Goal: Transaction & Acquisition: Purchase product/service

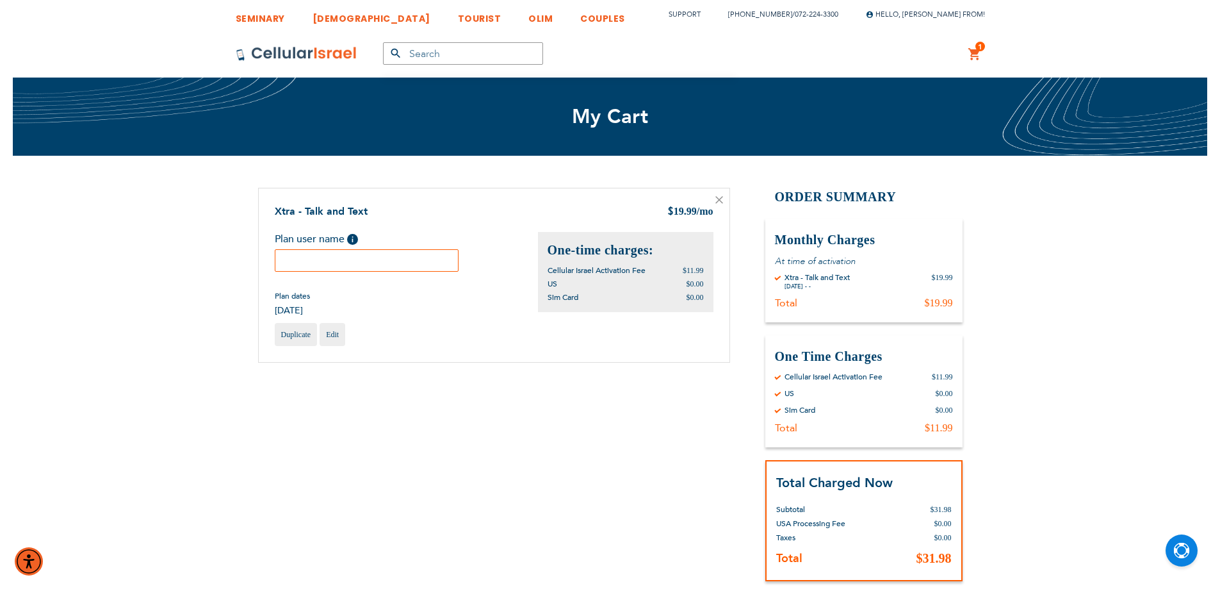
click at [400, 262] on input "text" at bounding box center [367, 260] width 184 height 22
click at [373, 261] on input "text" at bounding box center [367, 260] width 184 height 22
paste input "[PERSON_NAME]"
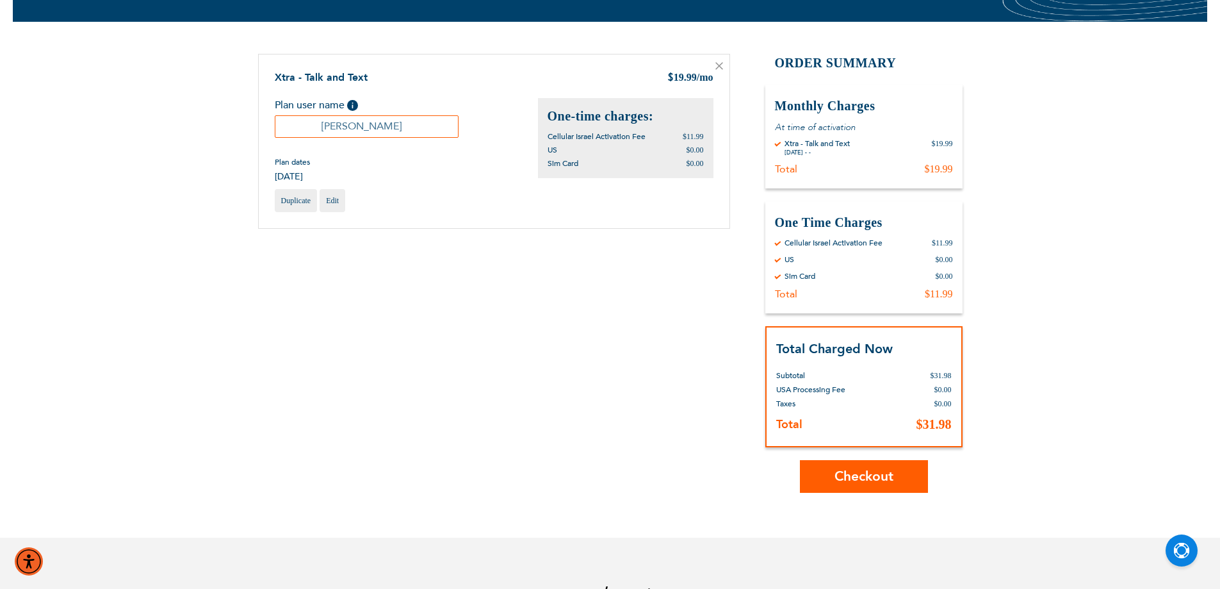
scroll to position [251, 0]
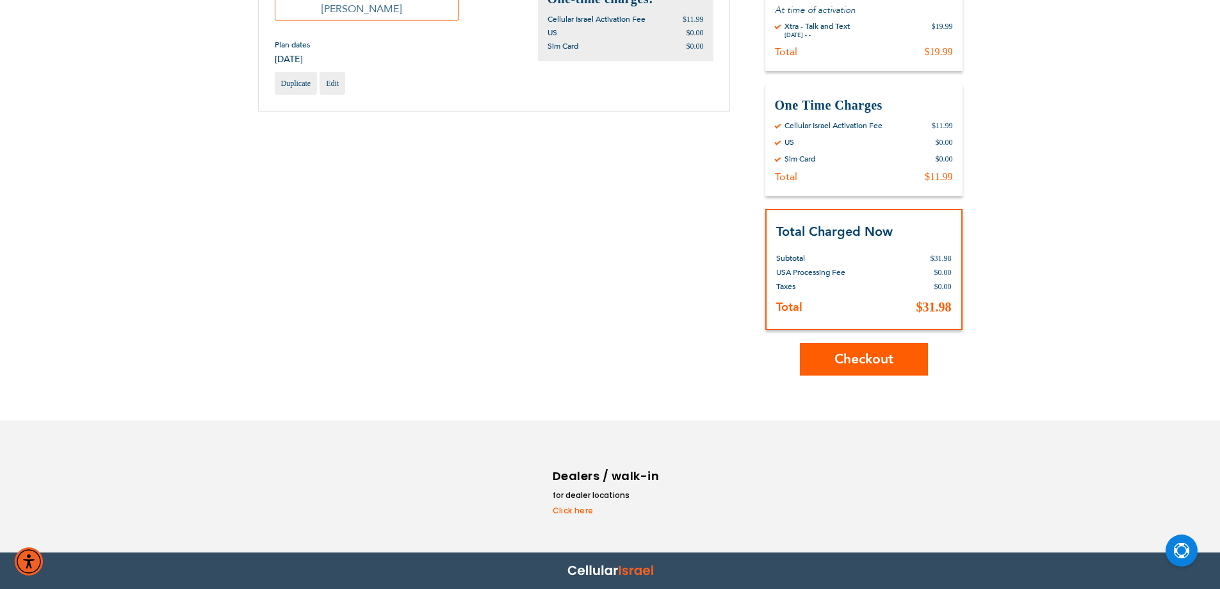
type input "[PERSON_NAME]"
drag, startPoint x: 870, startPoint y: 334, endPoint x: 866, endPoint y: 359, distance: 25.3
click at [869, 340] on div "Order Summary Monthly Charges At time of activation By Cellular Israel Xtra - T…" at bounding box center [863, 156] width 197 height 439
click at [866, 359] on span "Checkout" at bounding box center [864, 359] width 59 height 19
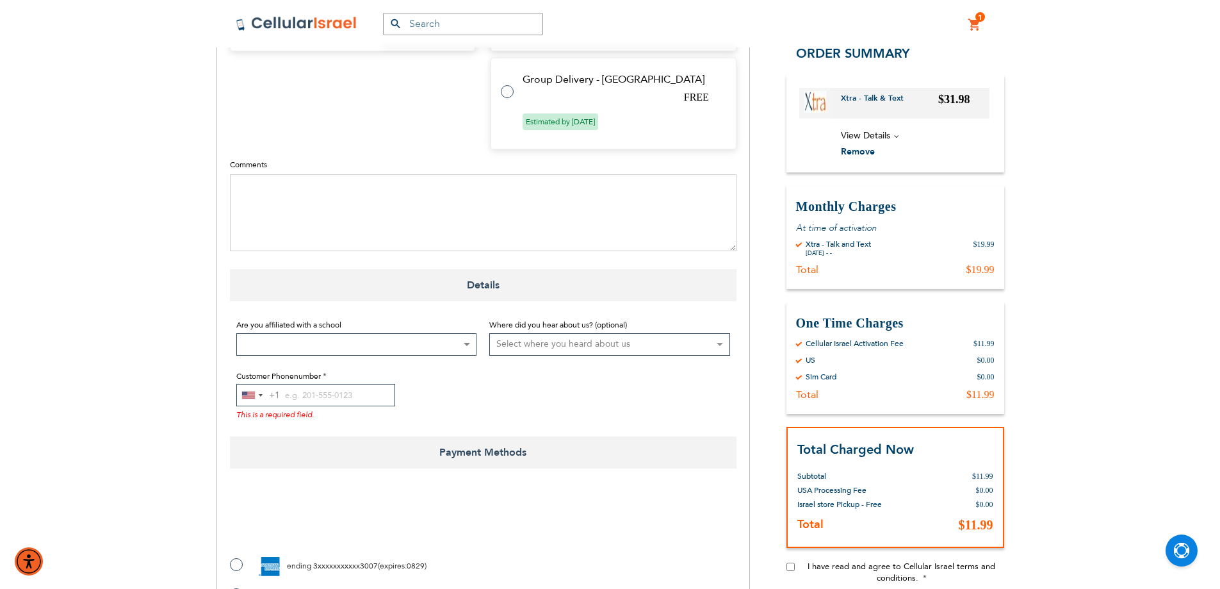
scroll to position [769, 0]
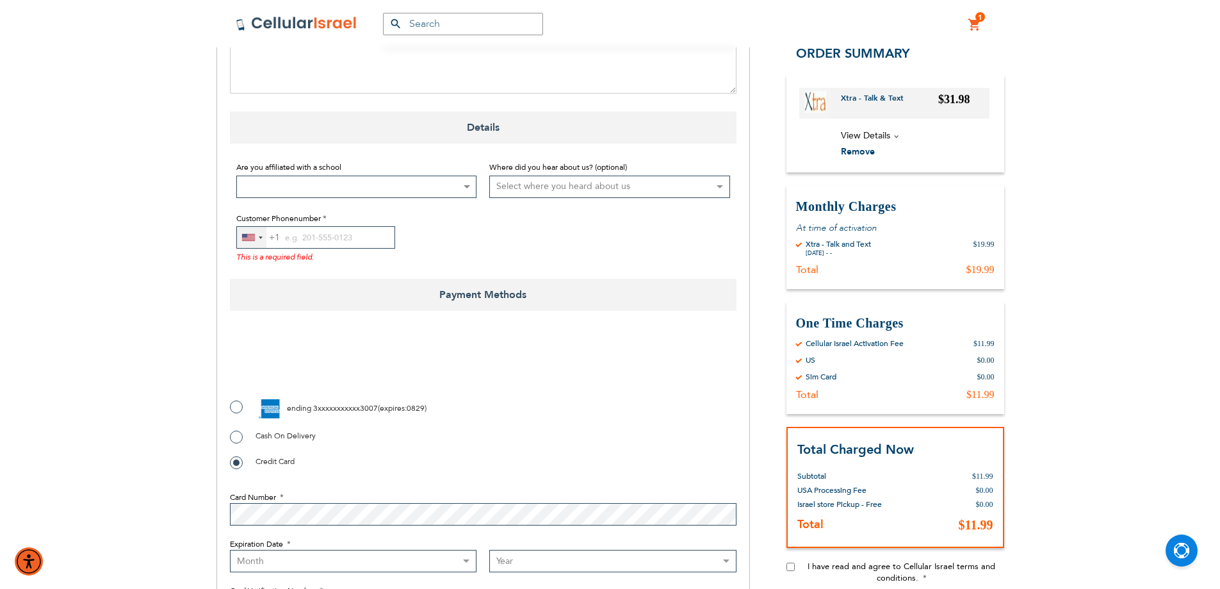
click at [258, 241] on div "United States +1" at bounding box center [251, 237] width 29 height 21
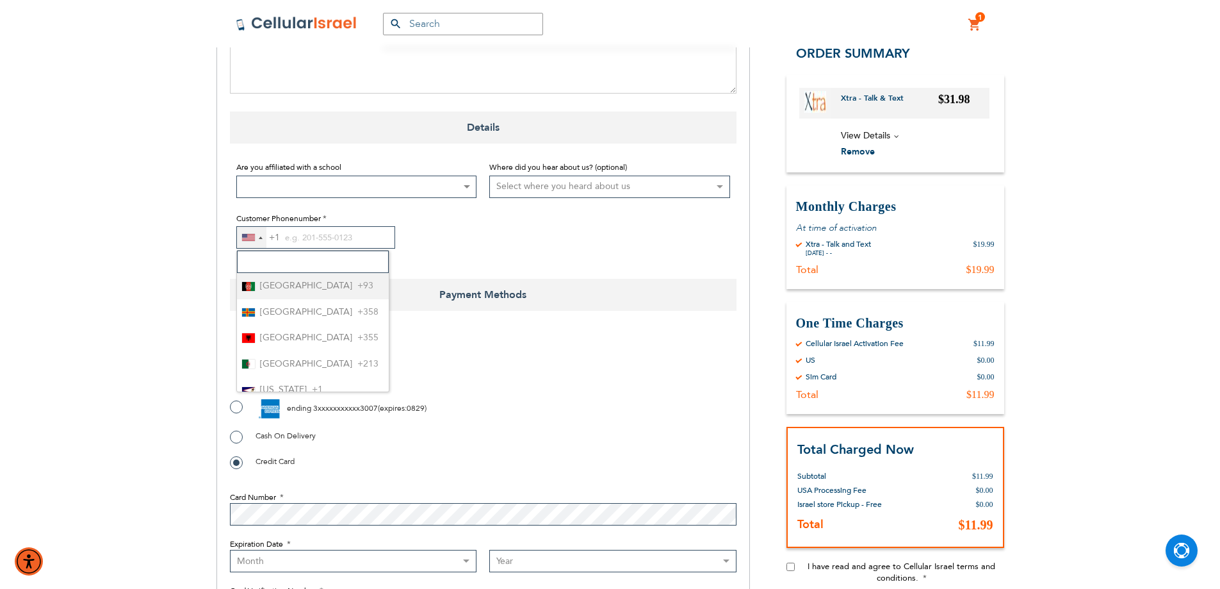
click at [265, 259] on input "Search" at bounding box center [313, 261] width 152 height 22
type input "972"
click at [273, 282] on span "Israel" at bounding box center [270, 286] width 21 height 16
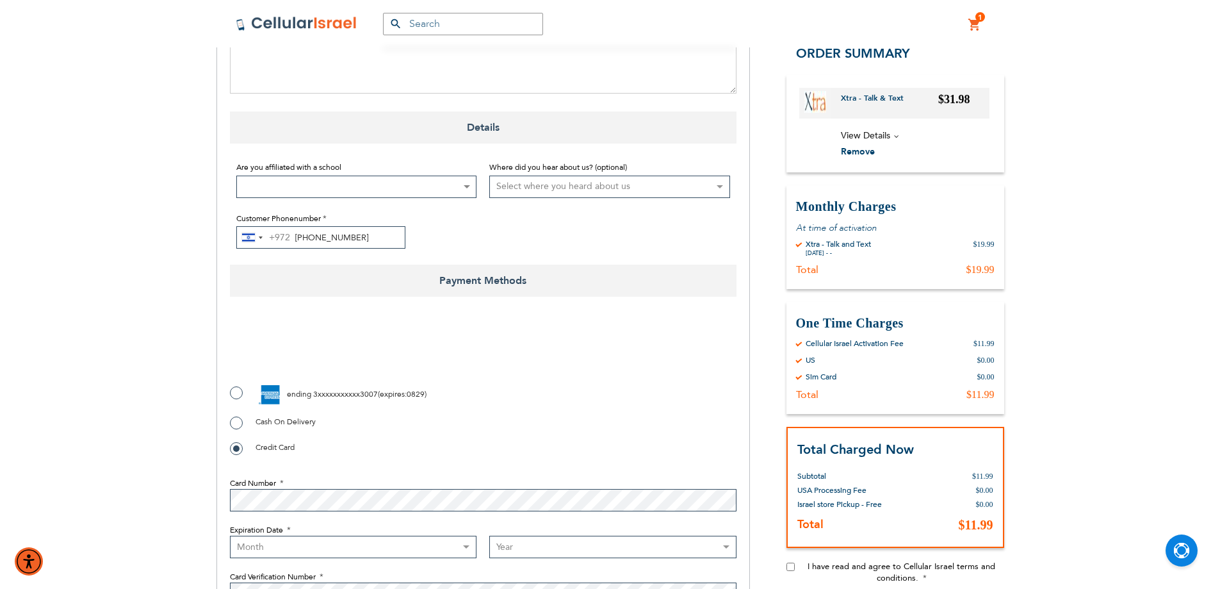
type input "72-224-3300"
checkbox input "true"
click at [239, 388] on label "ending 3xxxxxxxxxxx3007 ( expires : 0829 )" at bounding box center [328, 394] width 197 height 19
radio input "true"
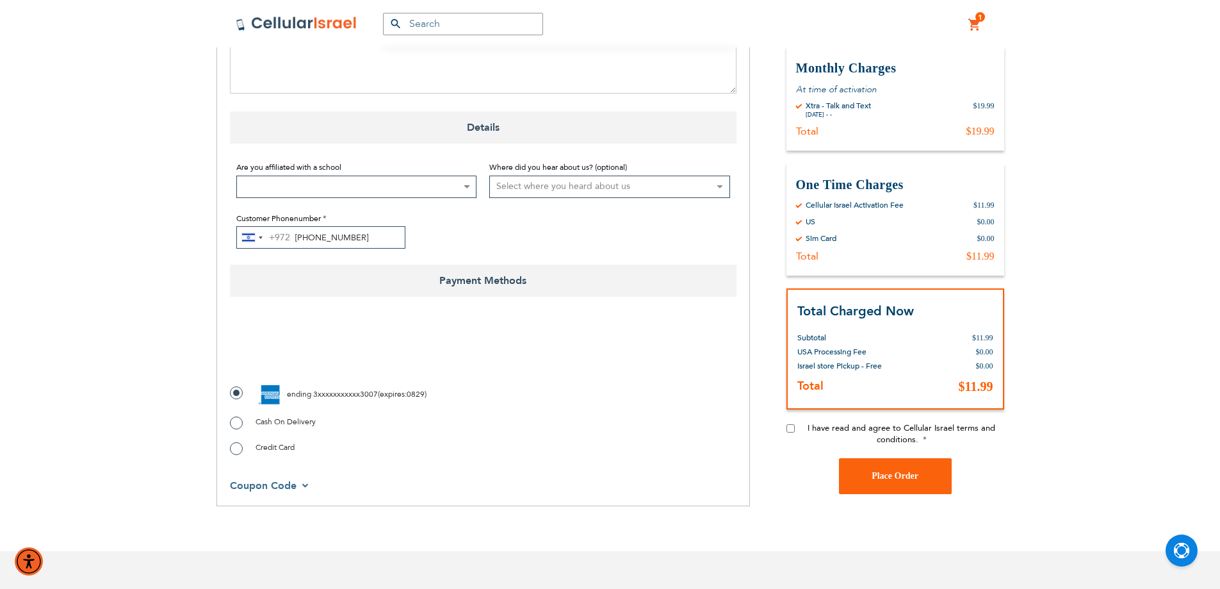
click at [794, 428] on input "I have read and agree to Cellular Israel terms and conditions." at bounding box center [791, 427] width 8 height 8
checkbox input "true"
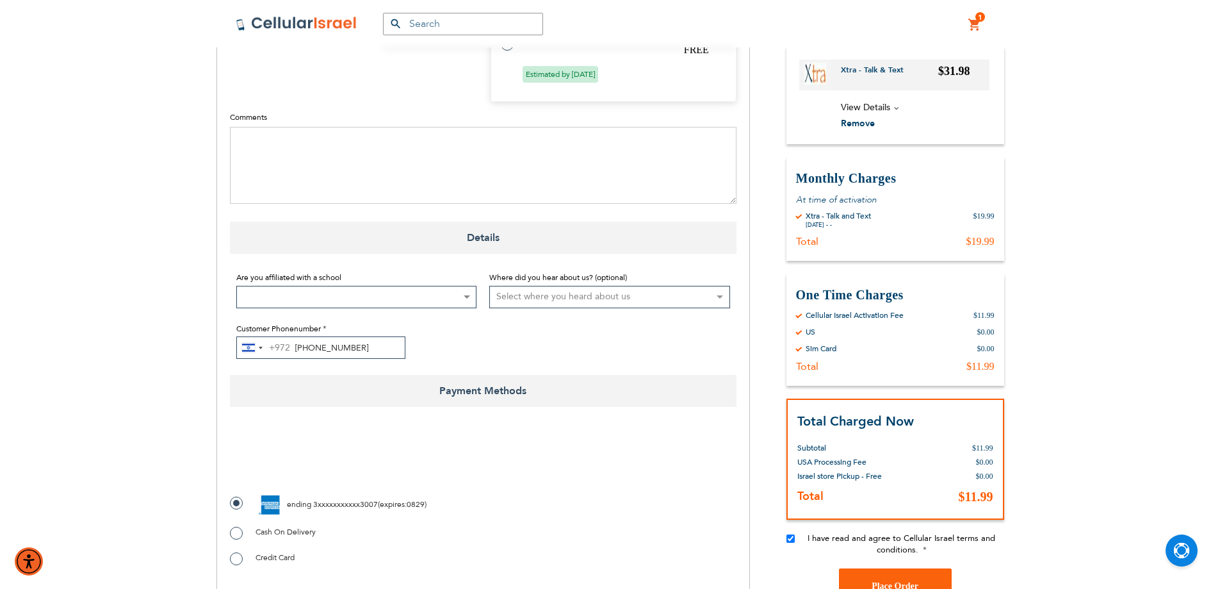
scroll to position [833, 0]
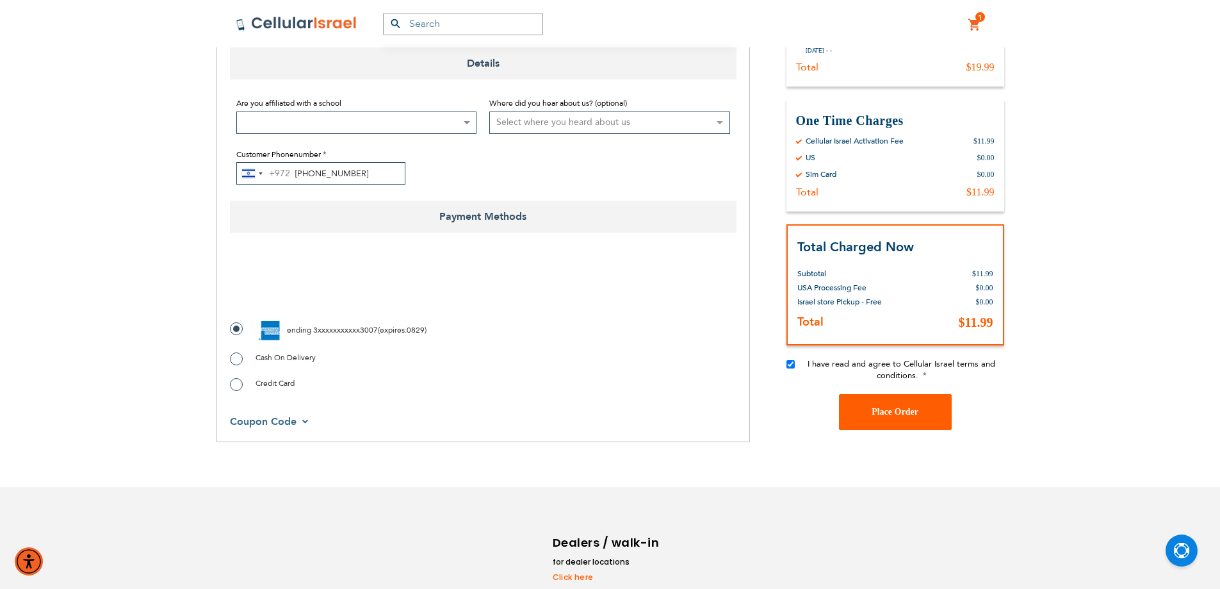
click at [919, 408] on button "Place Order" at bounding box center [895, 411] width 113 height 36
